Goal: Information Seeking & Learning: Check status

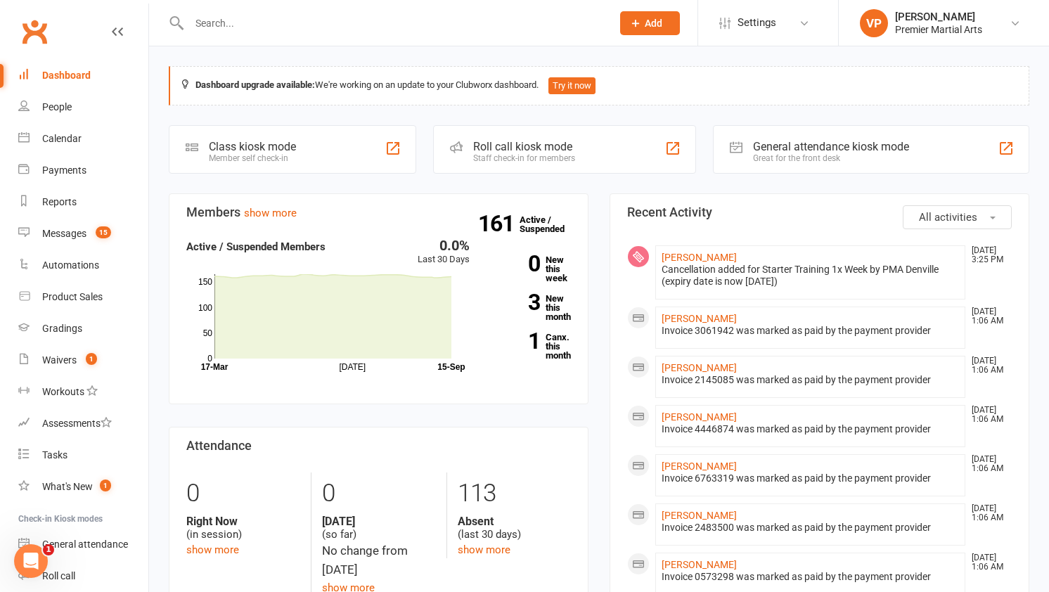
click at [56, 108] on div "People" at bounding box center [57, 106] width 30 height 11
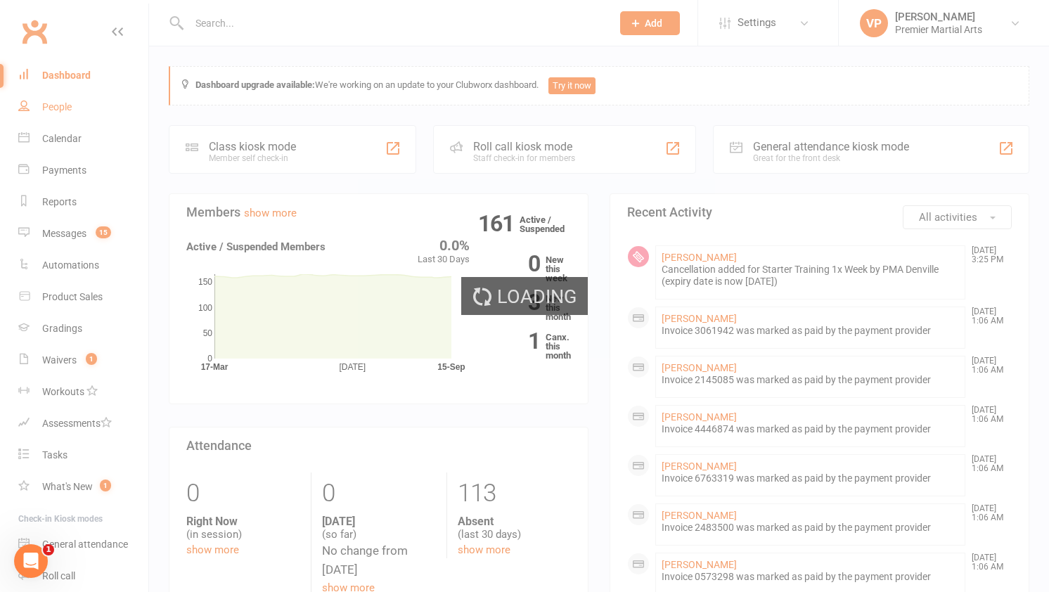
select select "100"
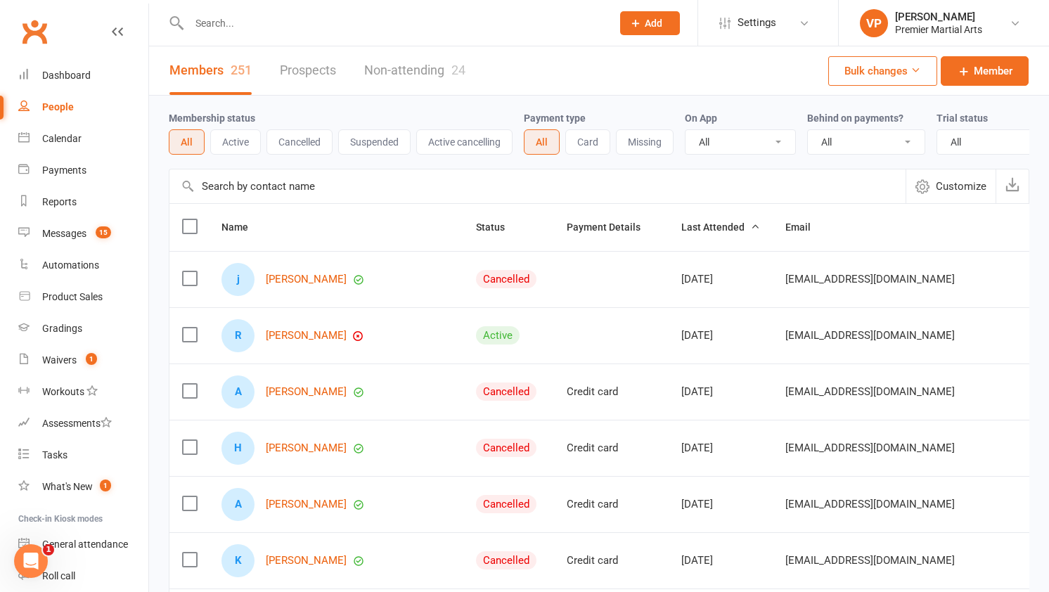
click at [235, 136] on button "Active" at bounding box center [235, 141] width 51 height 25
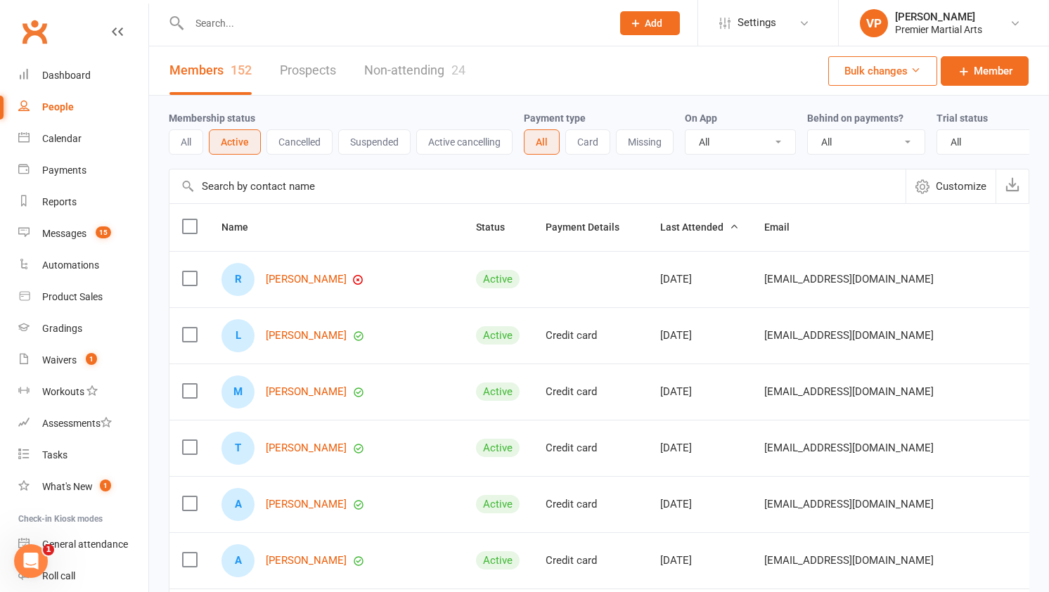
click at [365, 150] on button "Suspended" at bounding box center [374, 141] width 72 height 25
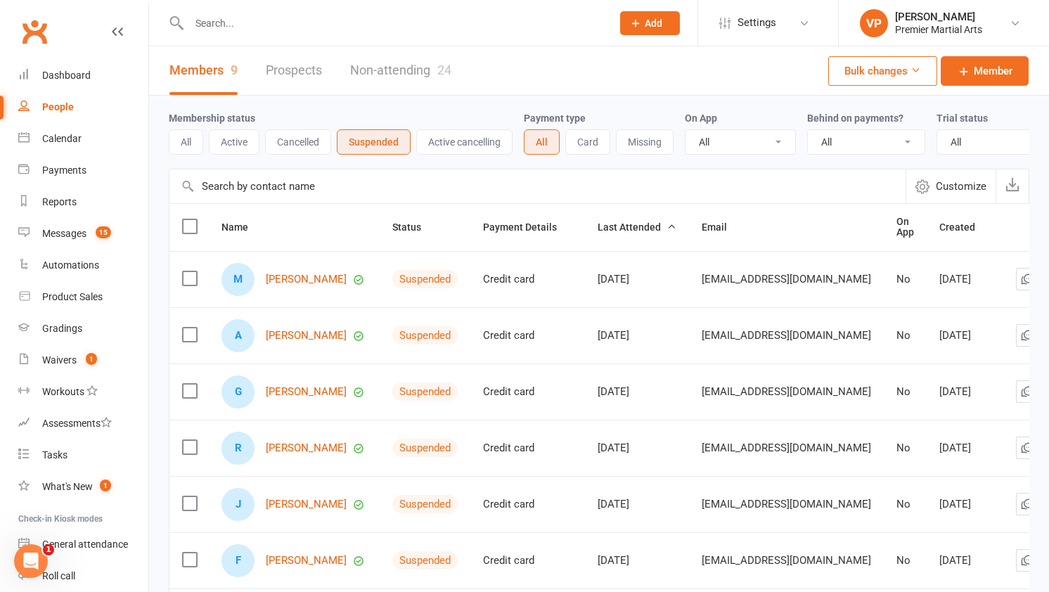
click at [245, 141] on button "Active" at bounding box center [234, 141] width 51 height 25
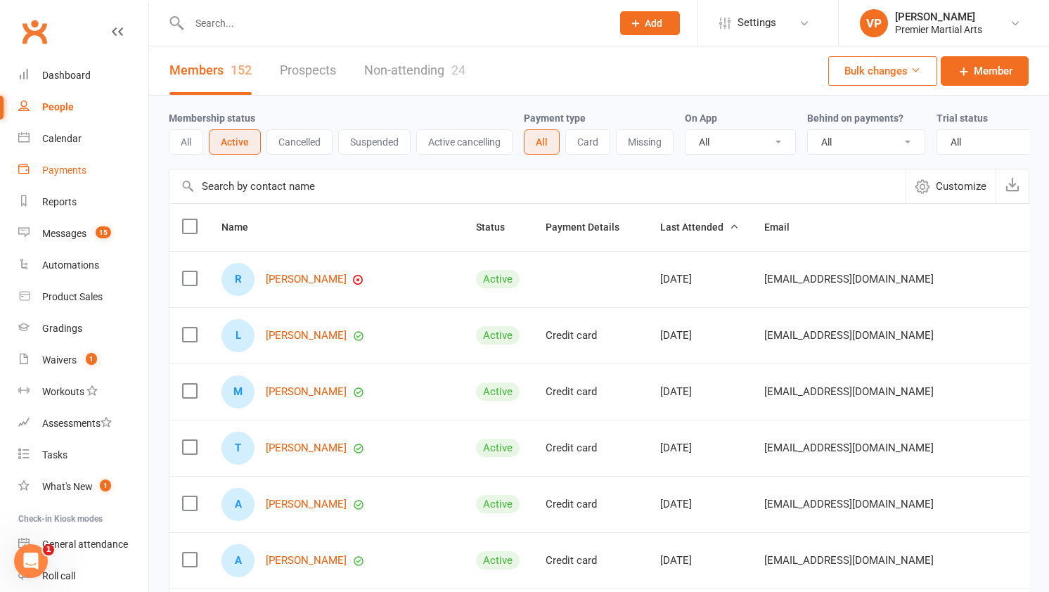
click at [53, 174] on div "Payments" at bounding box center [64, 170] width 44 height 11
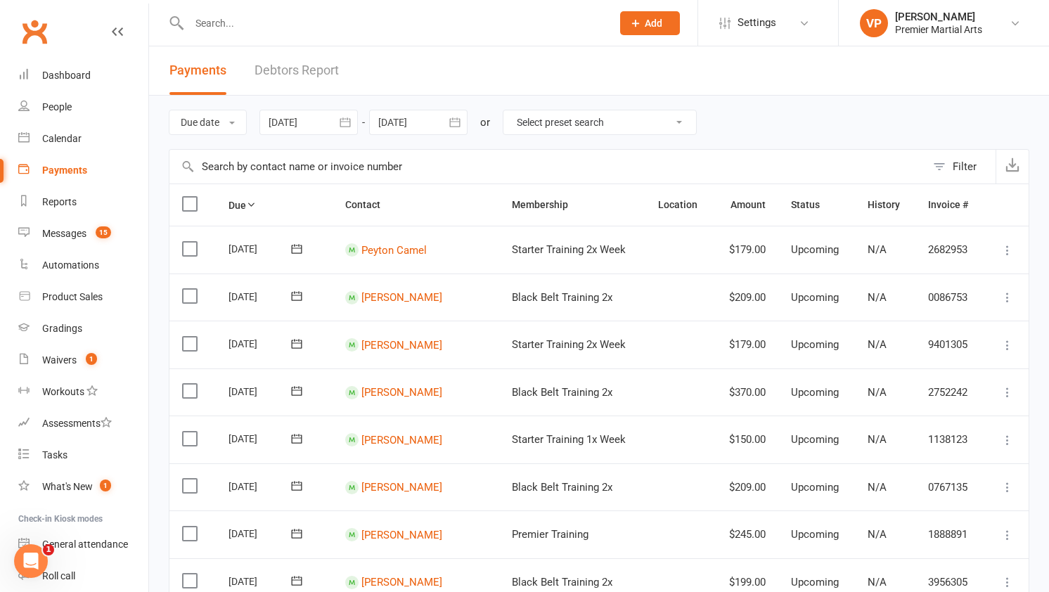
click at [350, 134] on button "button" at bounding box center [345, 122] width 25 height 25
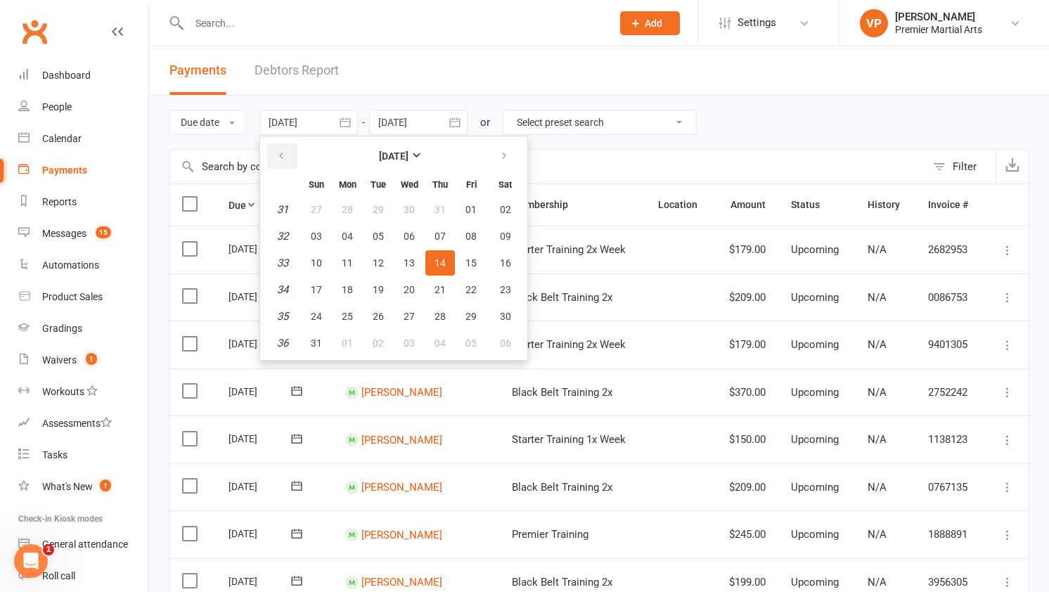
click at [282, 160] on icon "button" at bounding box center [281, 155] width 10 height 11
click at [506, 148] on button "button" at bounding box center [505, 155] width 30 height 25
click at [347, 200] on button "01" at bounding box center [348, 209] width 30 height 25
type input "[DATE]"
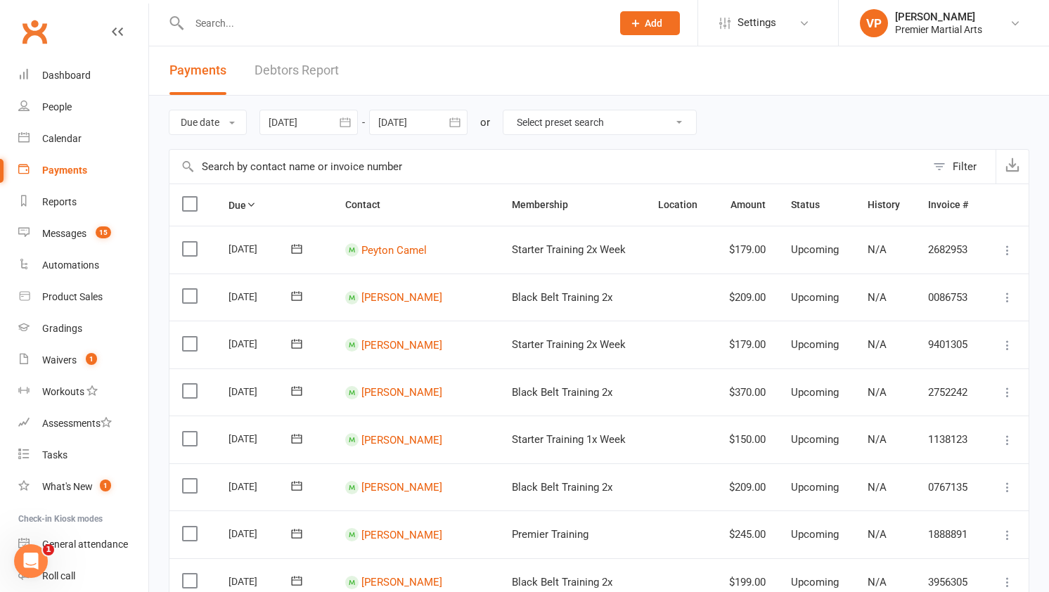
click at [455, 119] on icon "button" at bounding box center [454, 121] width 11 height 9
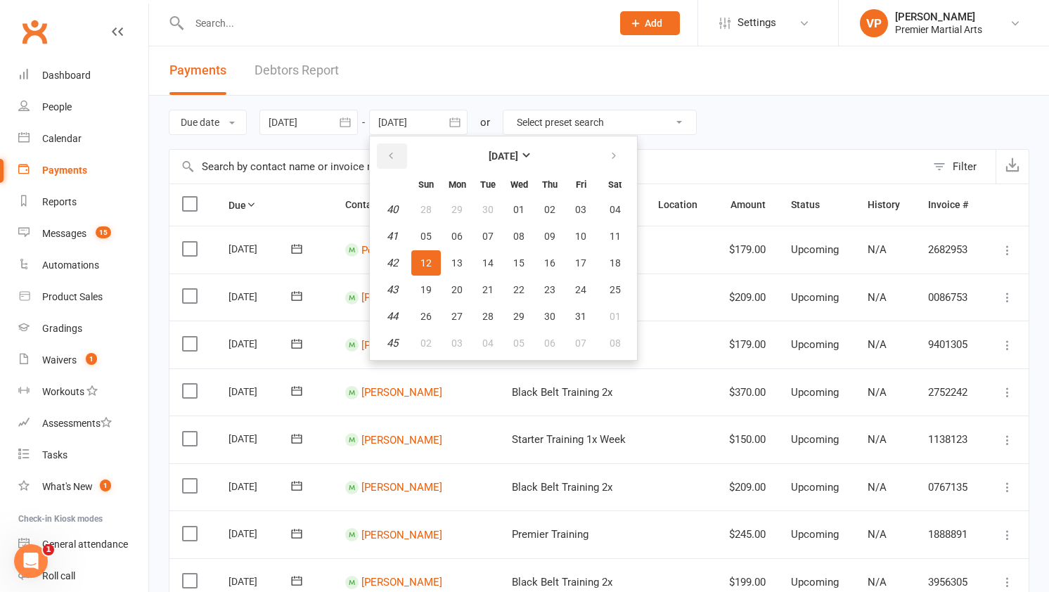
click at [390, 160] on icon "button" at bounding box center [391, 155] width 10 height 11
click at [492, 313] on span "30" at bounding box center [487, 316] width 11 height 11
type input "[DATE]"
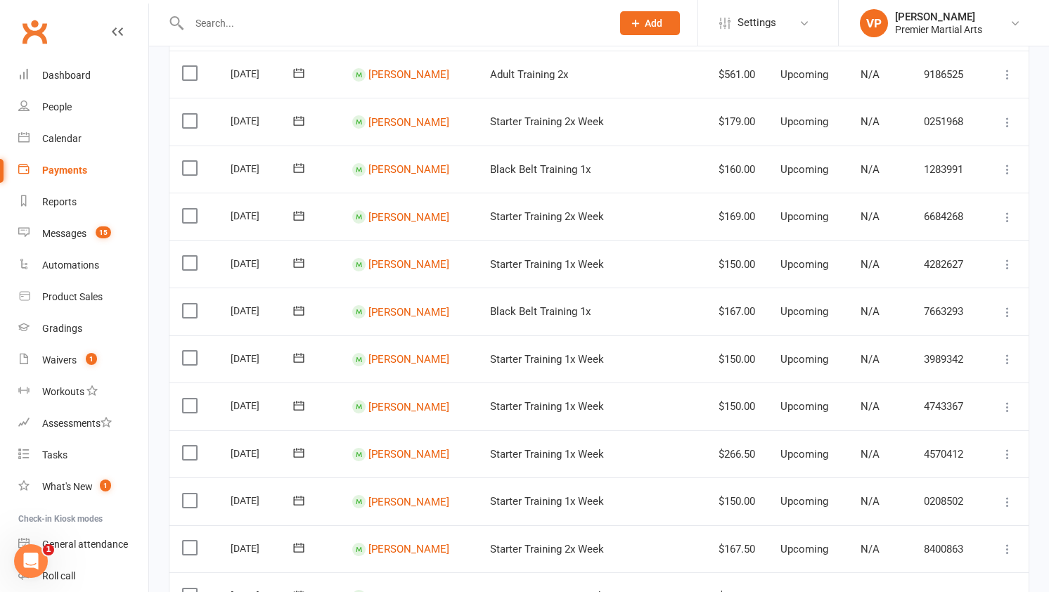
scroll to position [505, 0]
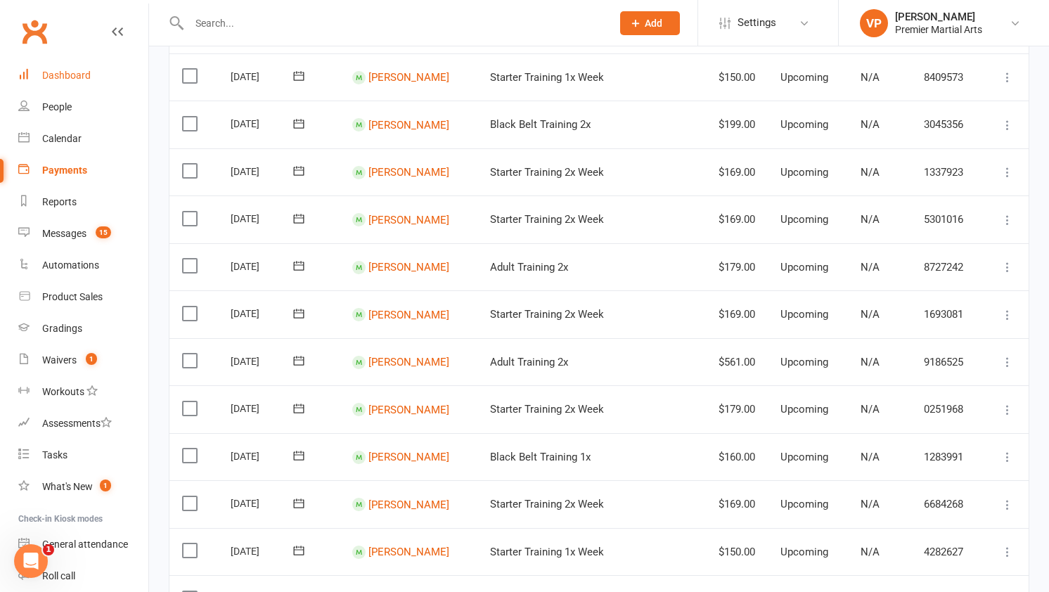
click at [60, 79] on div "Dashboard" at bounding box center [66, 75] width 49 height 11
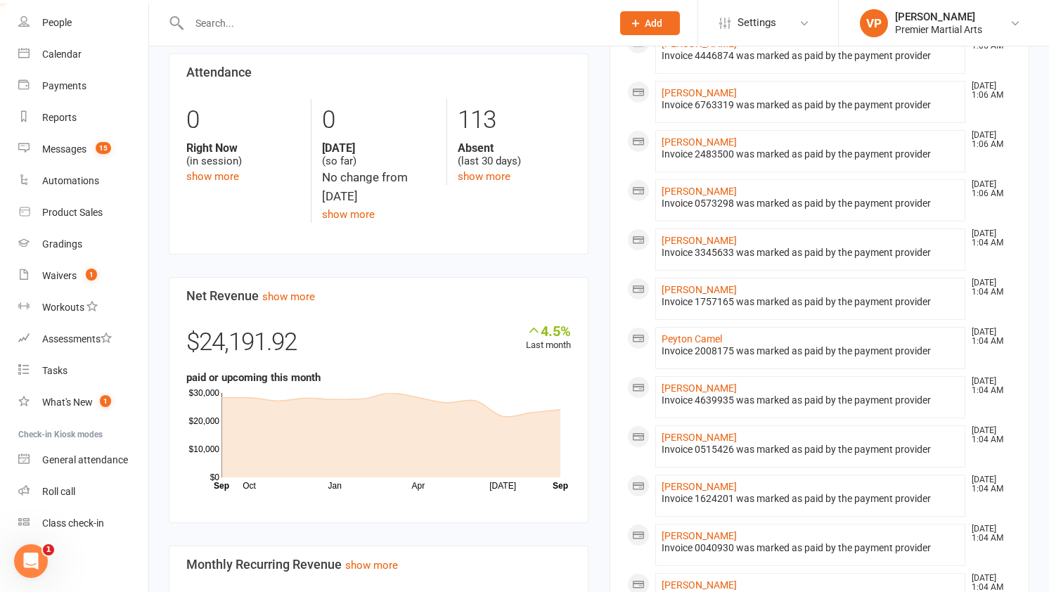
scroll to position [492, 0]
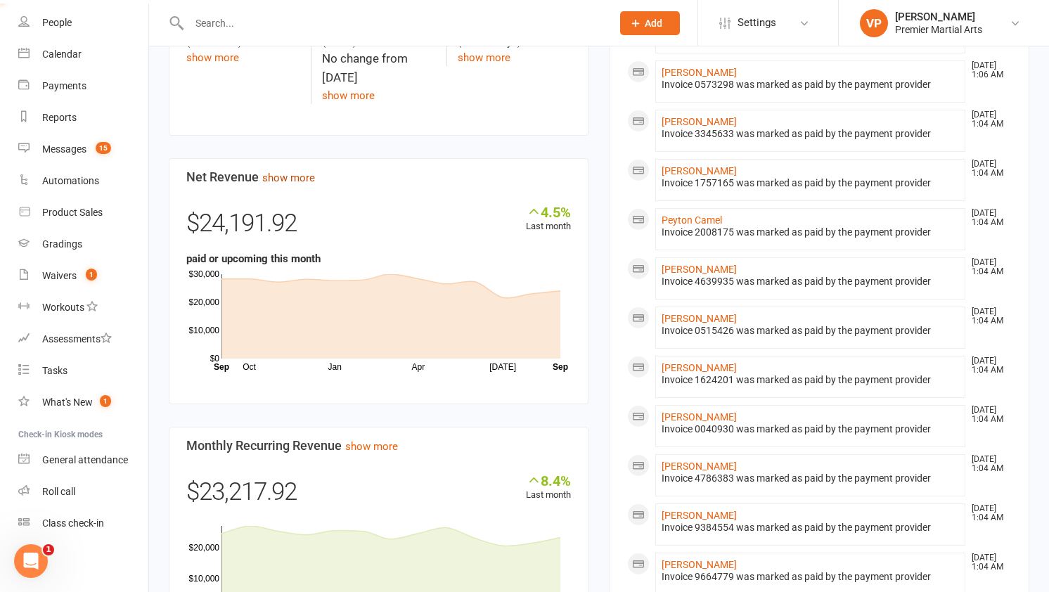
click at [282, 179] on link "show more" at bounding box center [288, 178] width 53 height 13
